Goal: Transaction & Acquisition: Purchase product/service

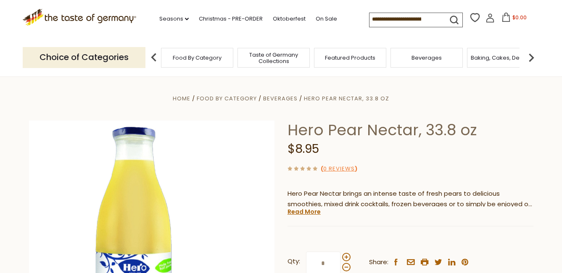
scroll to position [126, 0]
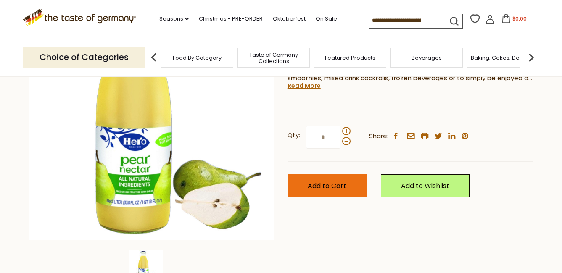
click at [340, 186] on span "Add to Cart" at bounding box center [326, 186] width 39 height 10
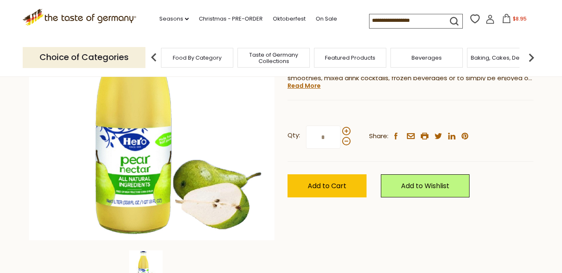
click at [502, 17] on icon at bounding box center [506, 18] width 8 height 9
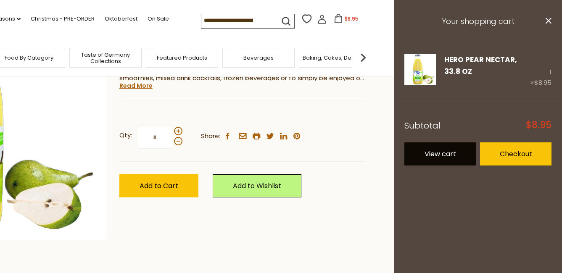
click at [426, 157] on link "View cart" at bounding box center [439, 153] width 71 height 23
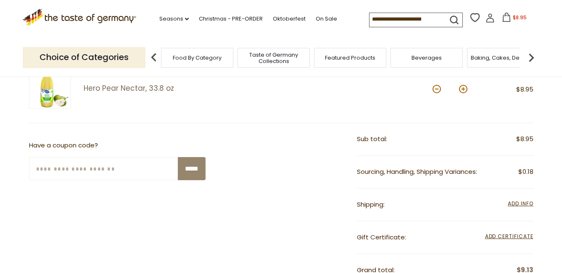
scroll to position [294, 0]
